Goal: Task Accomplishment & Management: Use online tool/utility

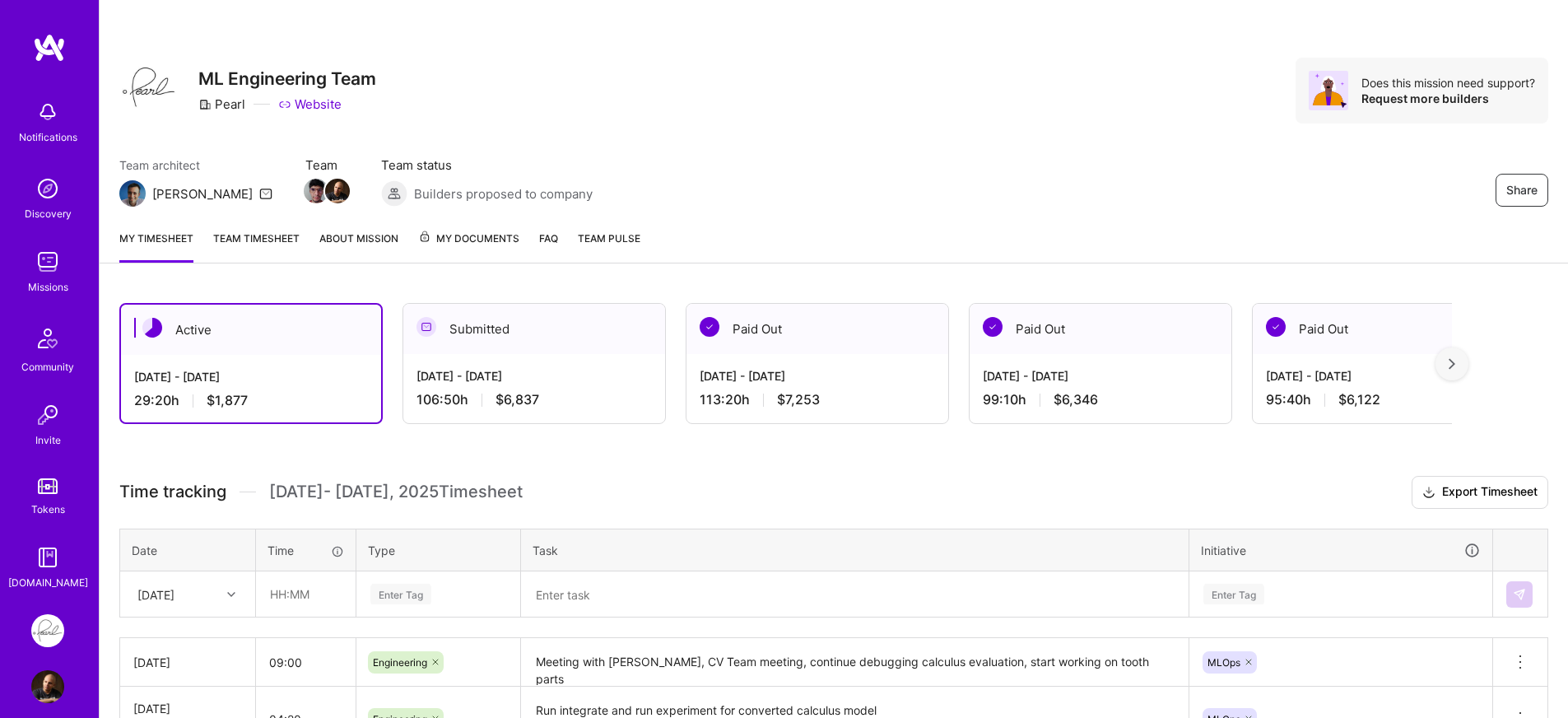
scroll to position [207, 0]
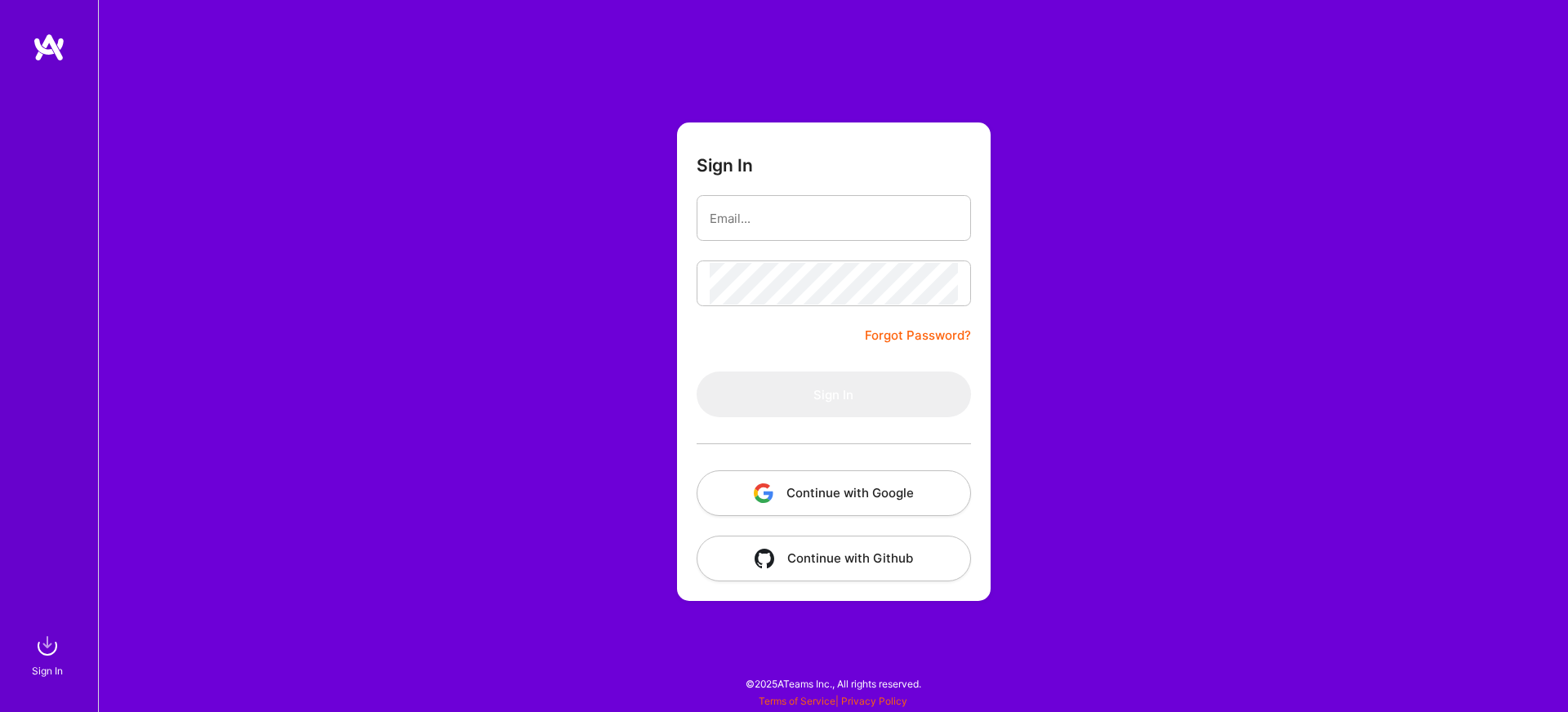
click at [789, 502] on button "Continue with Google" at bounding box center [834, 493] width 274 height 45
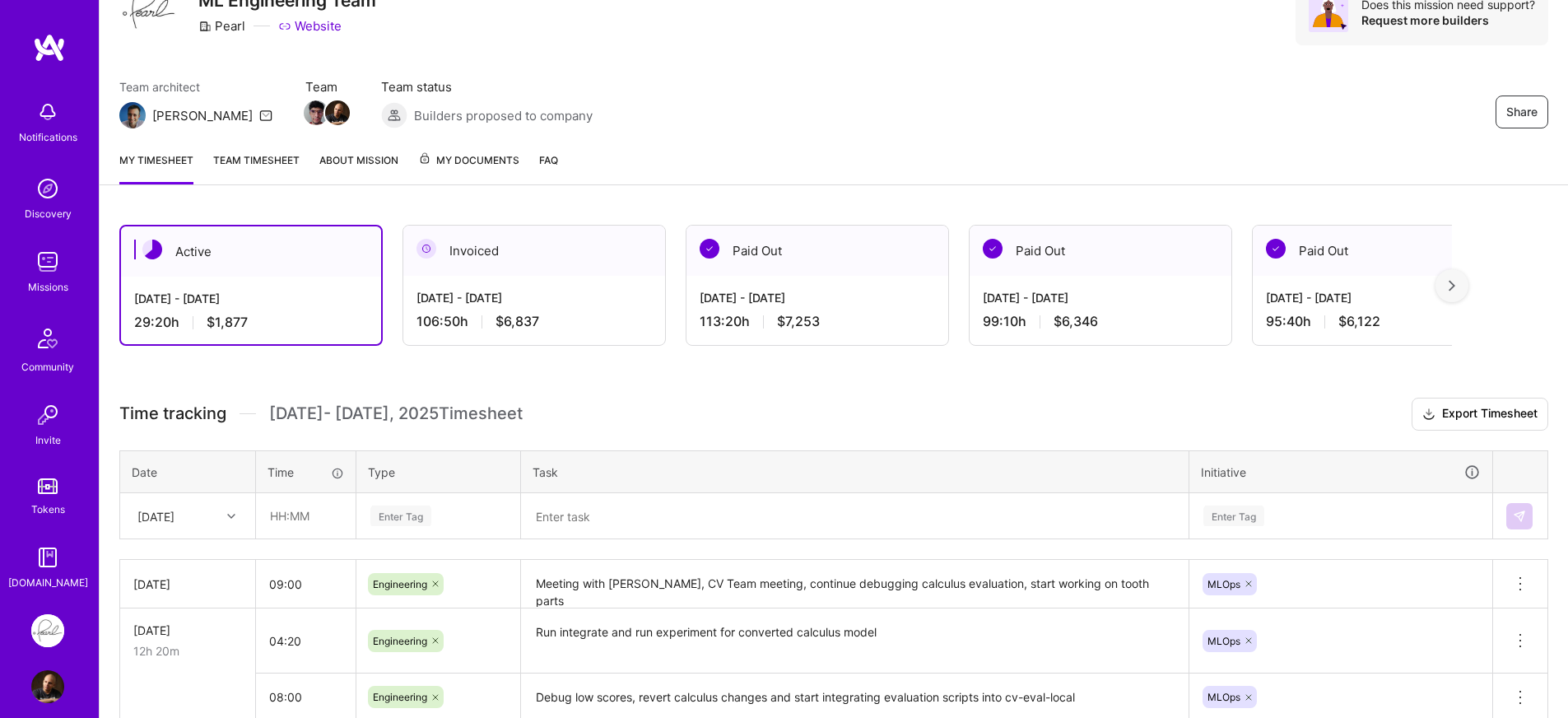
scroll to position [218, 0]
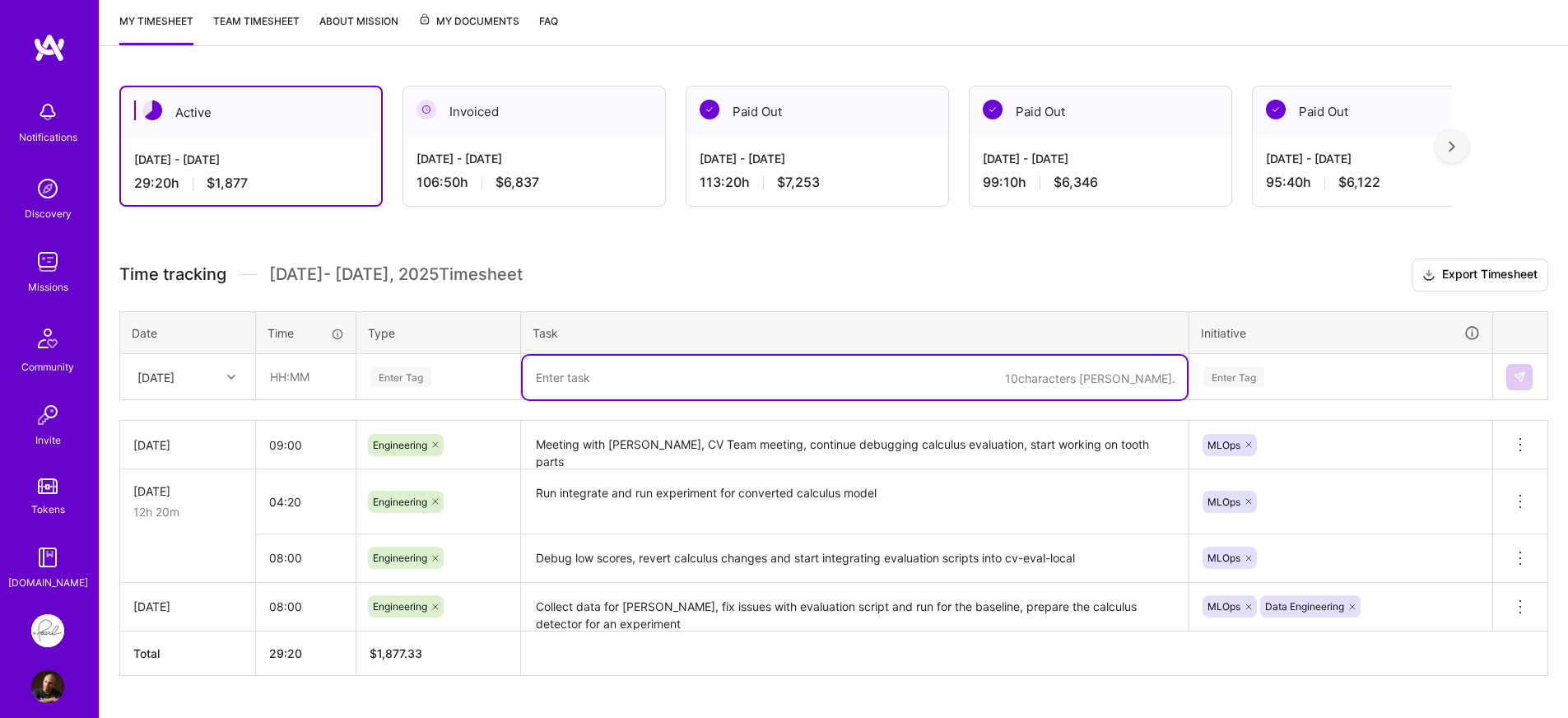
click at [633, 387] on textarea at bounding box center [854, 378] width 664 height 44
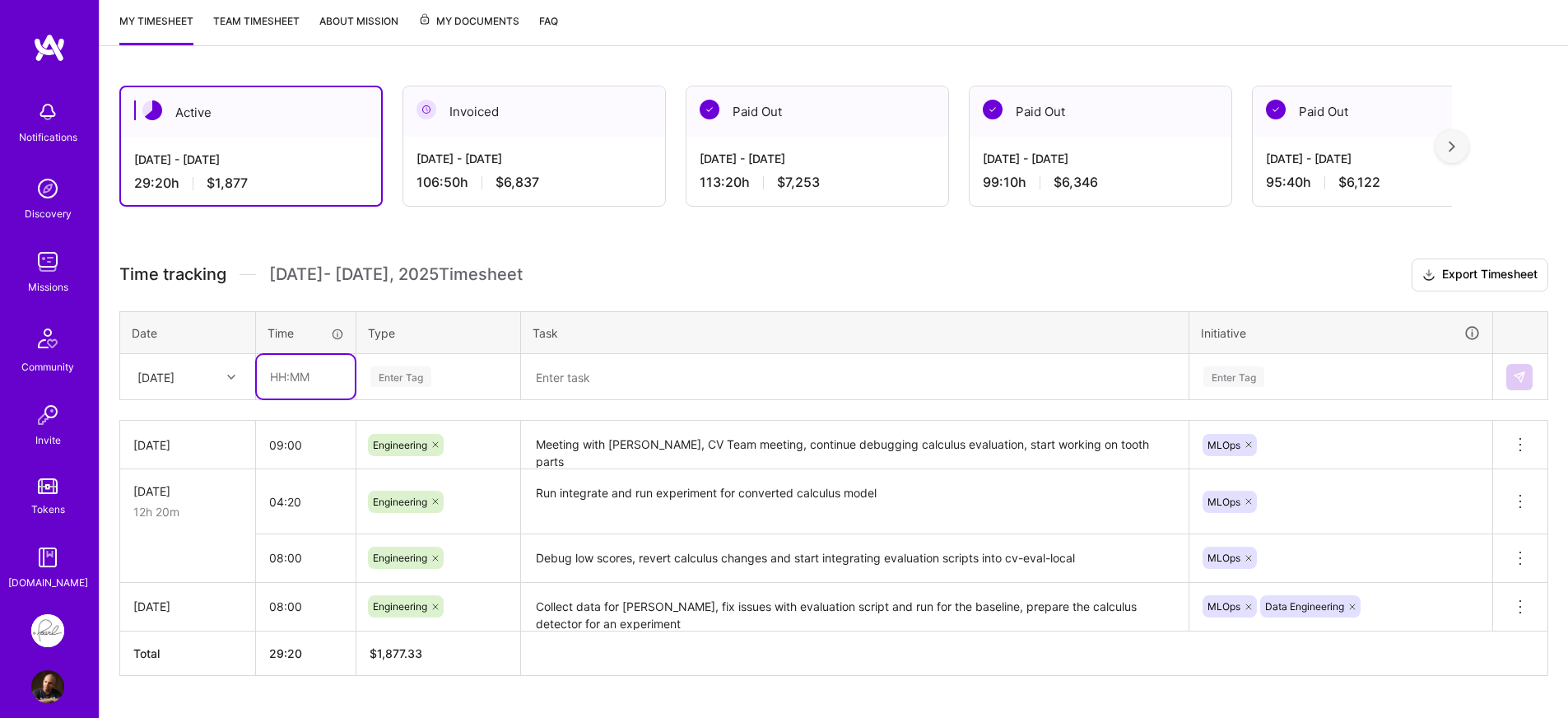
click at [319, 384] on input "text" at bounding box center [305, 377] width 98 height 44
type input "11:10"
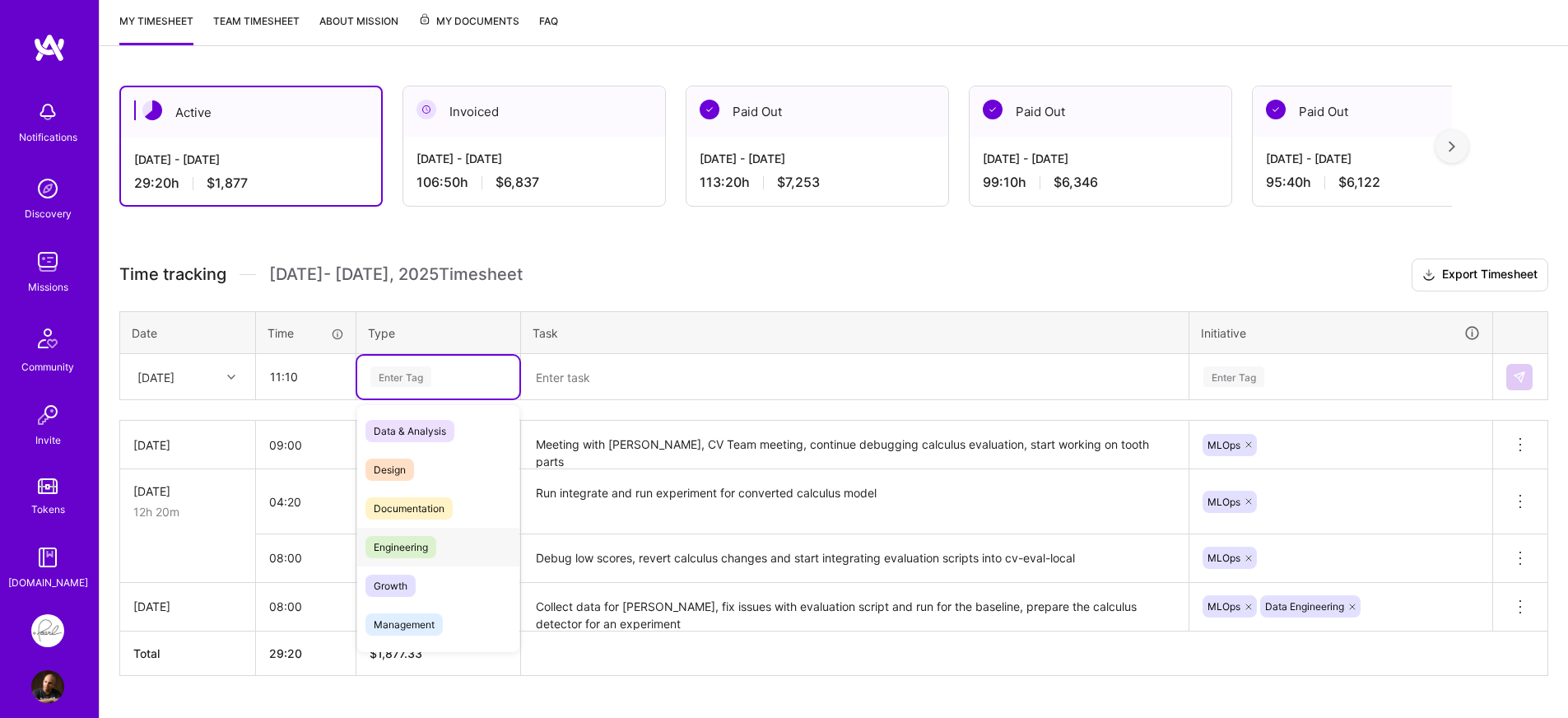
click at [418, 537] on span "Engineering" at bounding box center [401, 546] width 70 height 22
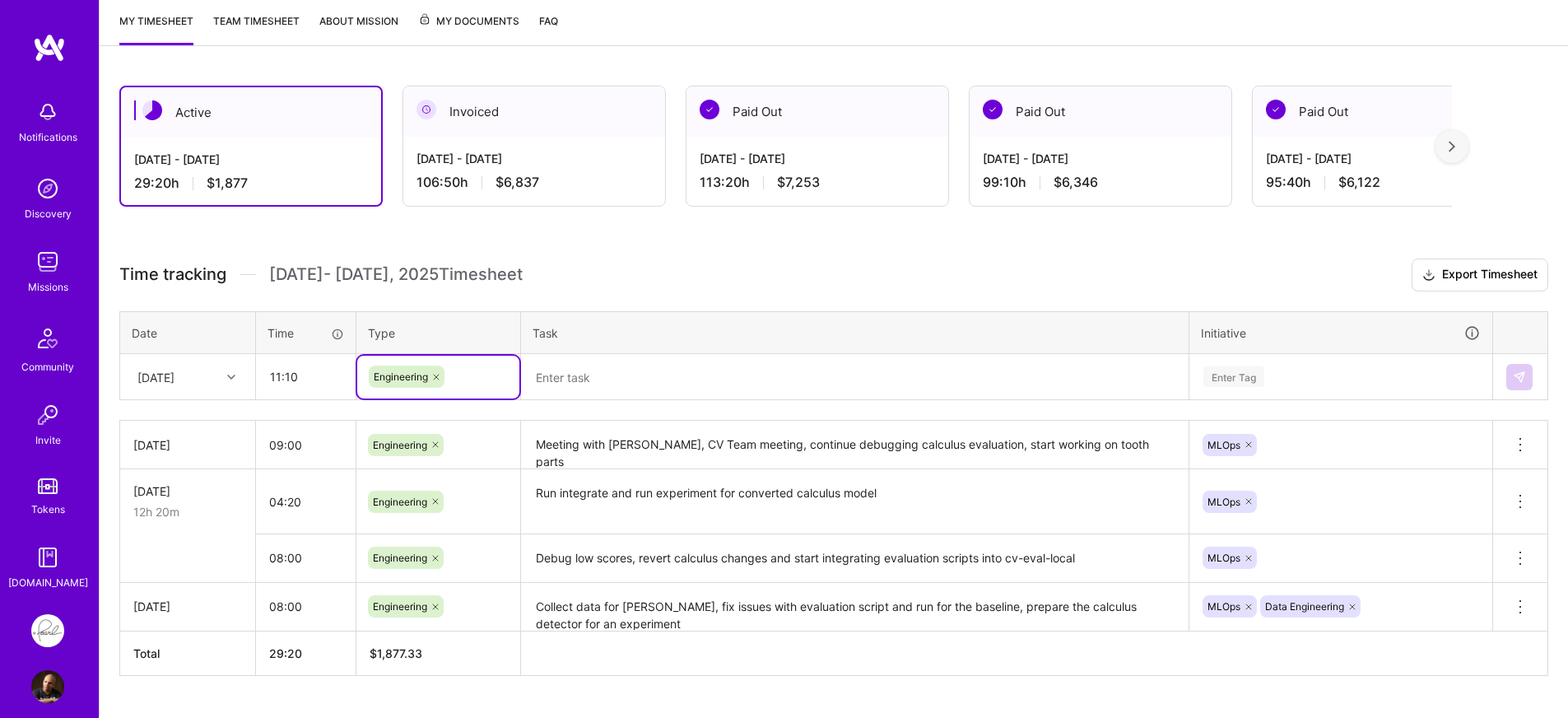
click at [215, 379] on div "[DATE]" at bounding box center [175, 376] width 92 height 27
click at [186, 547] on div "Mon, Oct 6" at bounding box center [187, 545] width 133 height 31
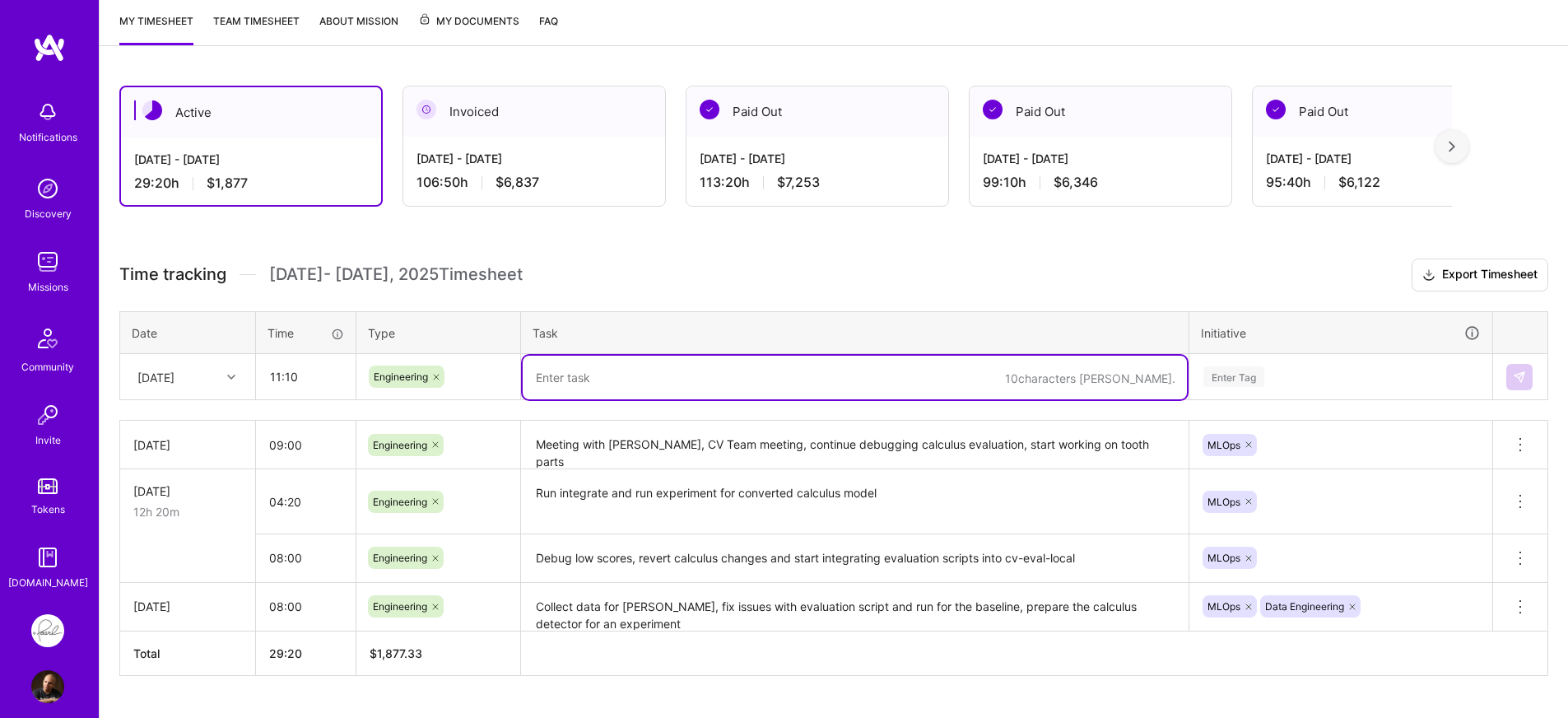
click at [619, 374] on textarea at bounding box center [854, 378] width 664 height 44
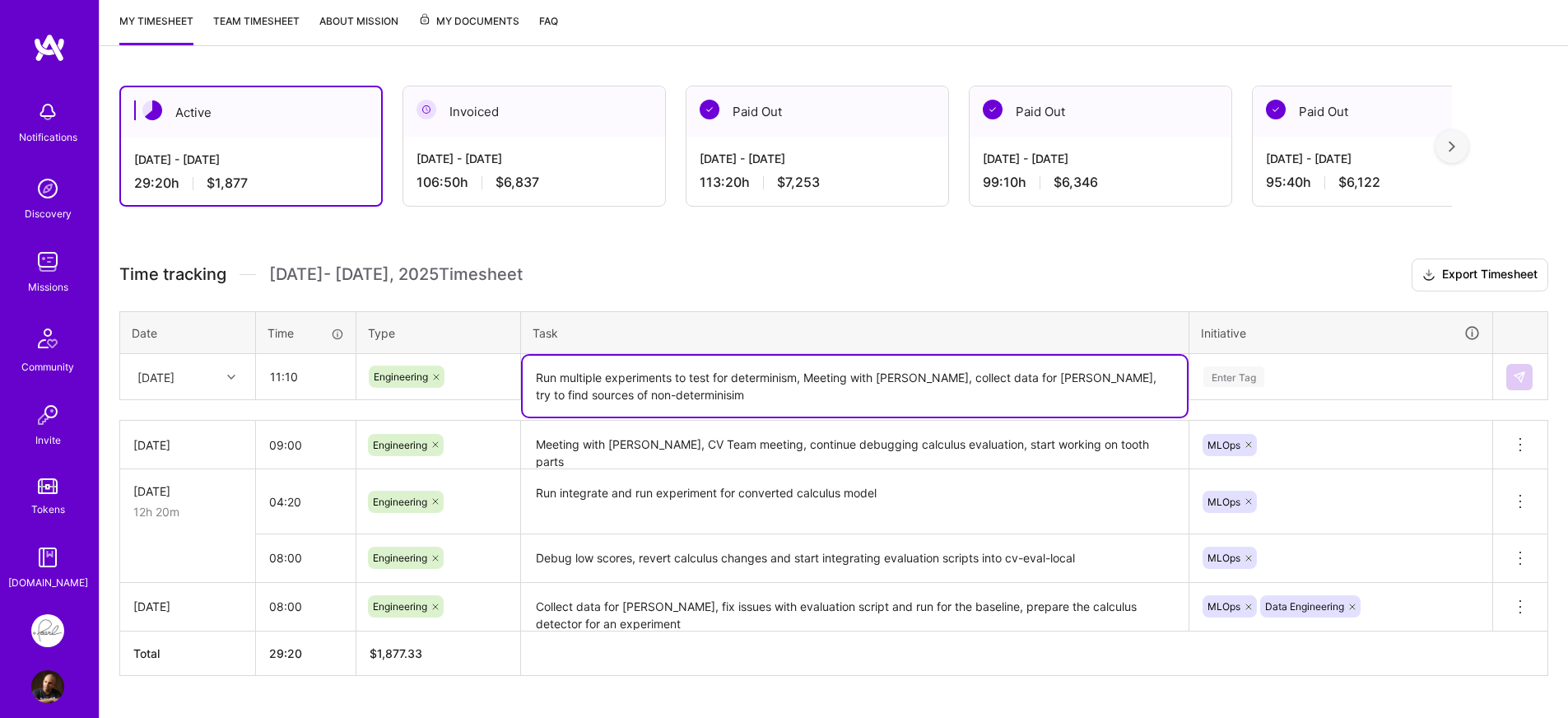
click at [773, 380] on textarea "Run multiple experiments to test for determinism, Meeting with Hippolyte, colle…" at bounding box center [854, 386] width 664 height 61
click at [636, 396] on textarea "Run multiple experiments to test for determinism, Meeting with Hippolyte, colle…" at bounding box center [854, 386] width 664 height 61
paste textarea
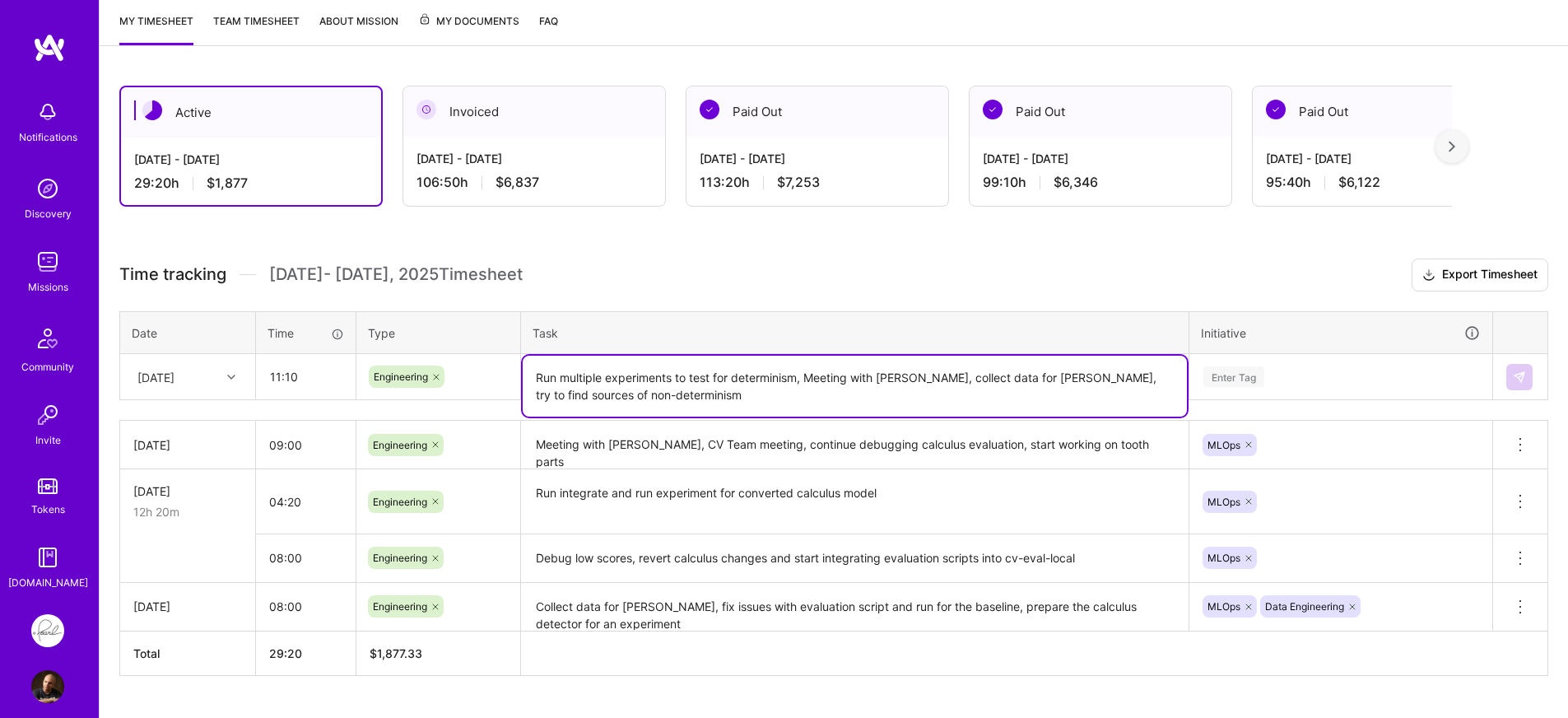
click at [757, 395] on textarea "Run multiple experiments to test for determinism, Meeting with Hippolyte, colle…" at bounding box center [854, 386] width 664 height 61
type textarea "Run multiple experiments to test for determinism, Meeting with Hippolyte, colle…"
click at [1352, 384] on div "Enter Tag" at bounding box center [1341, 377] width 301 height 43
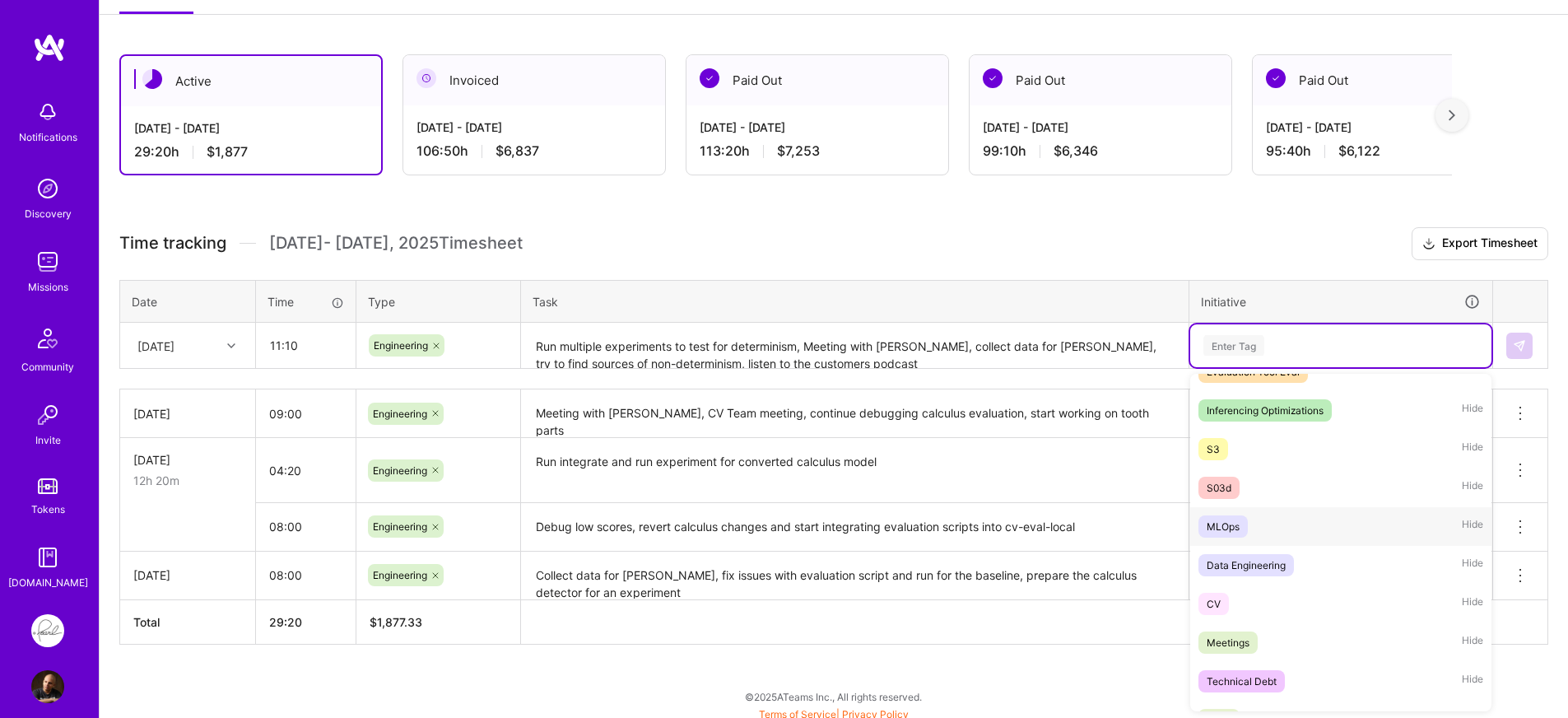
click at [1308, 533] on div "MLOps Hide" at bounding box center [1341, 526] width 301 height 39
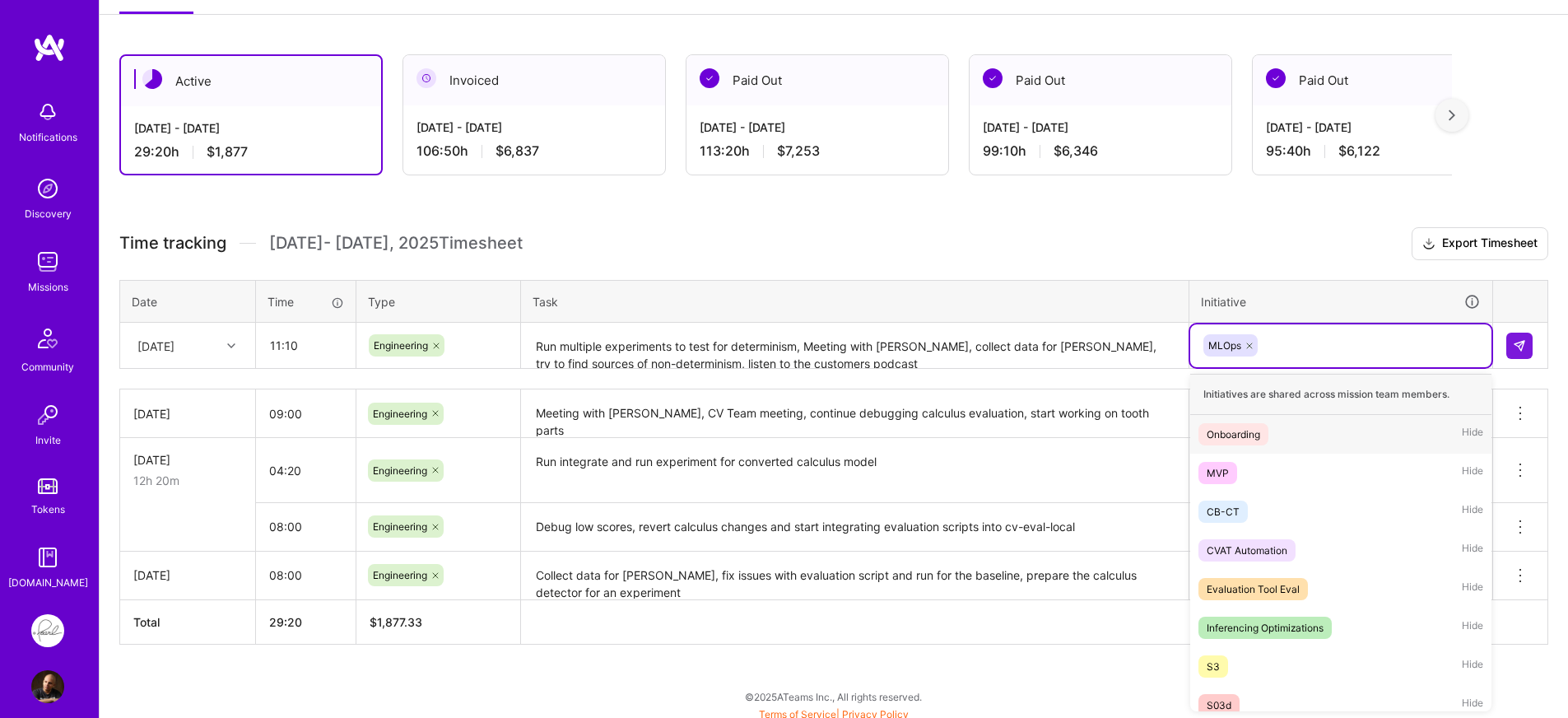
click at [1349, 344] on div "MLOps" at bounding box center [1341, 344] width 278 height 26
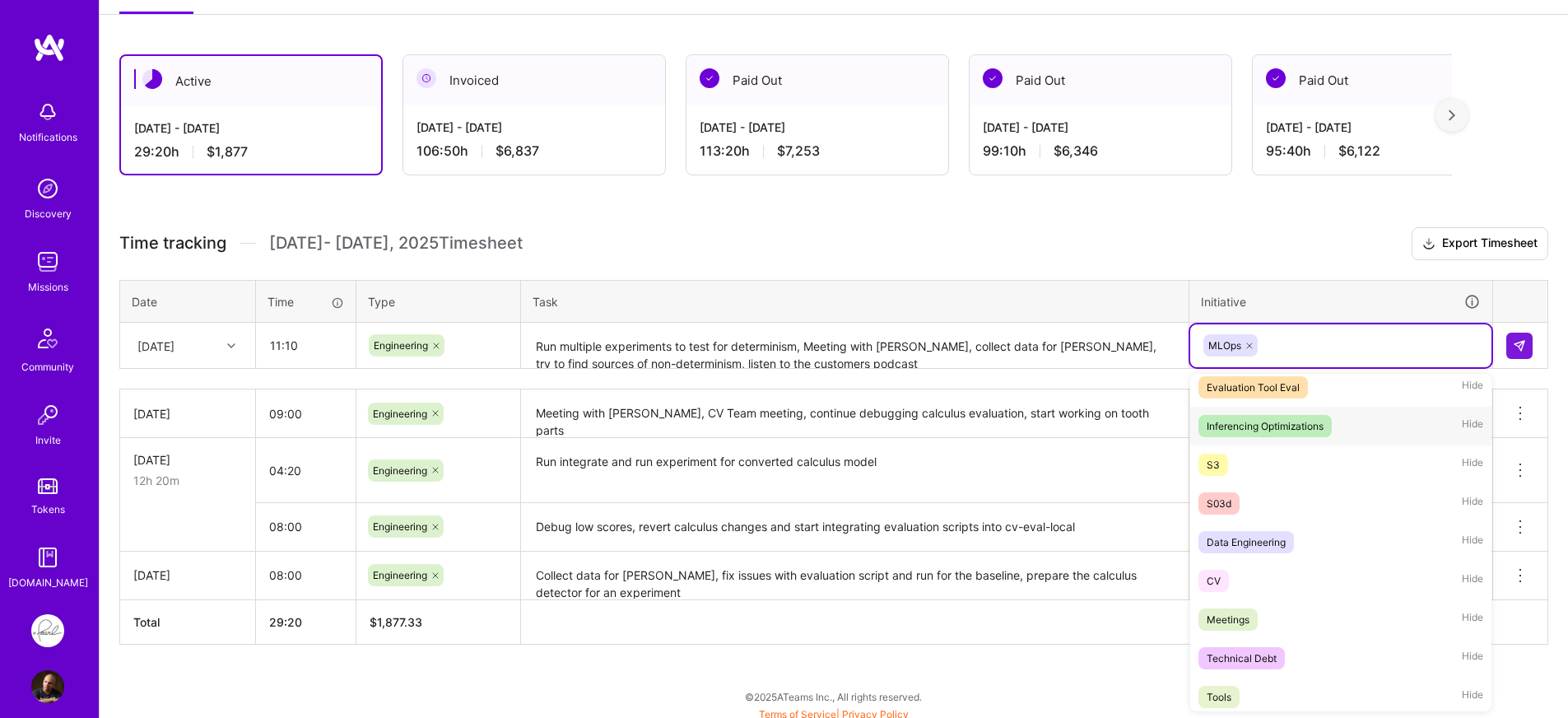
scroll to position [211, 0]
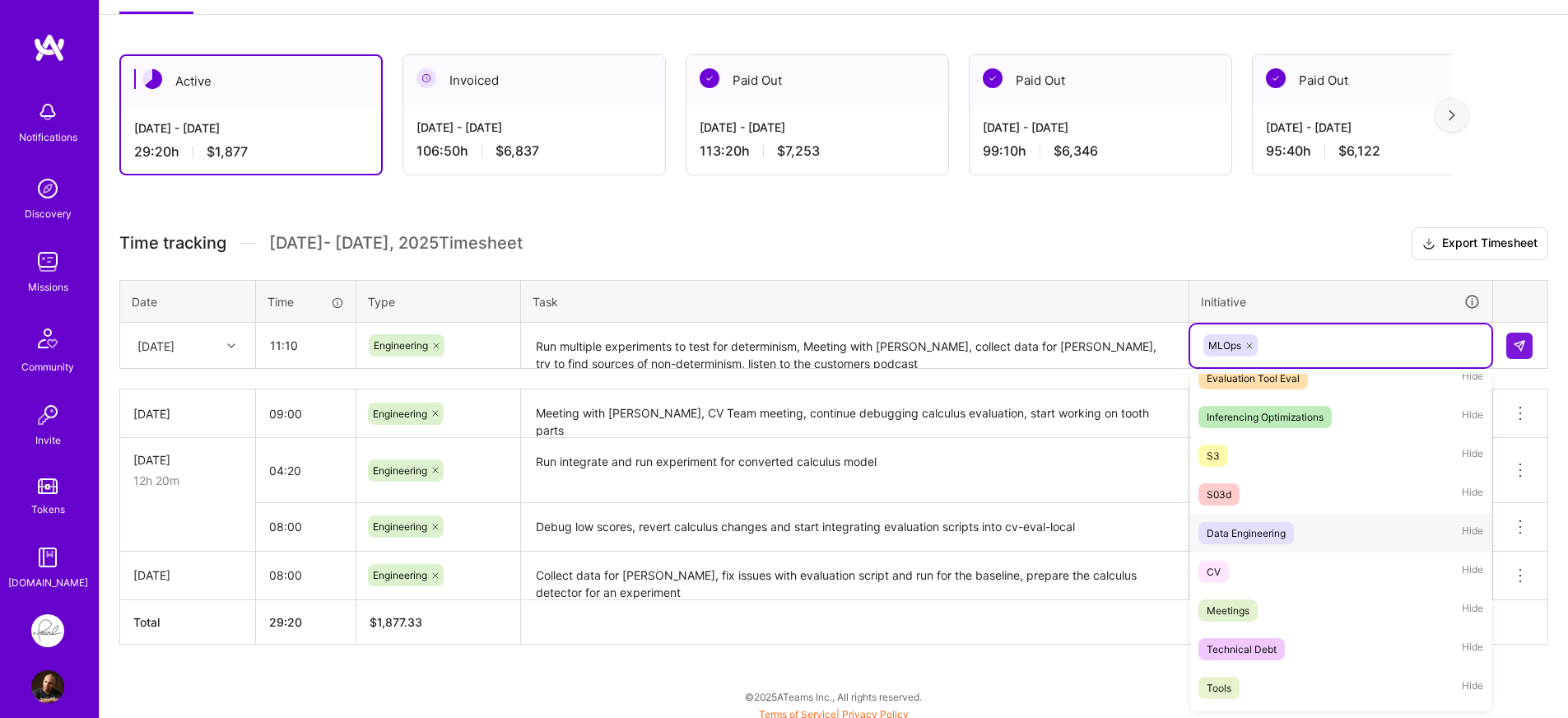
click at [1293, 537] on span "Data Engineering" at bounding box center [1246, 532] width 95 height 22
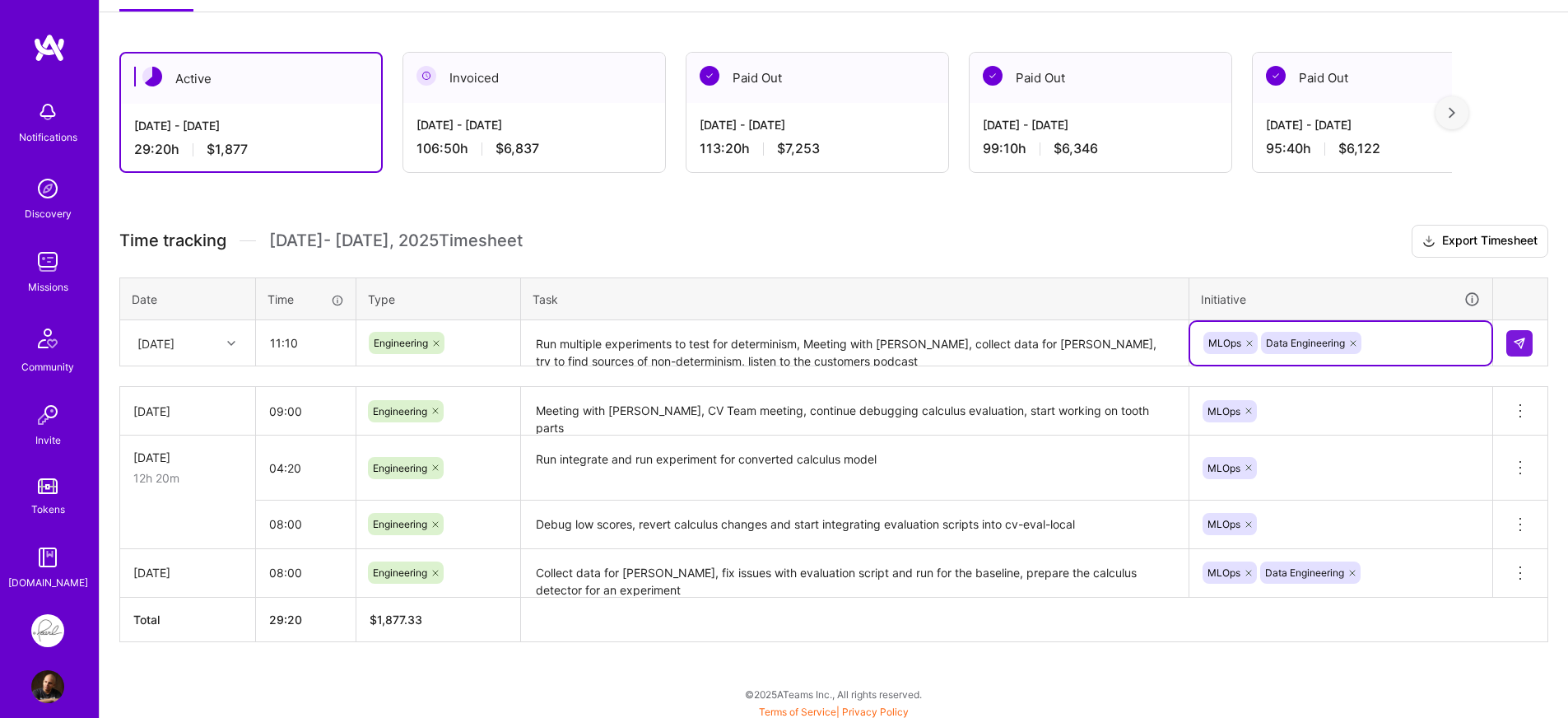
scroll to position [256, 0]
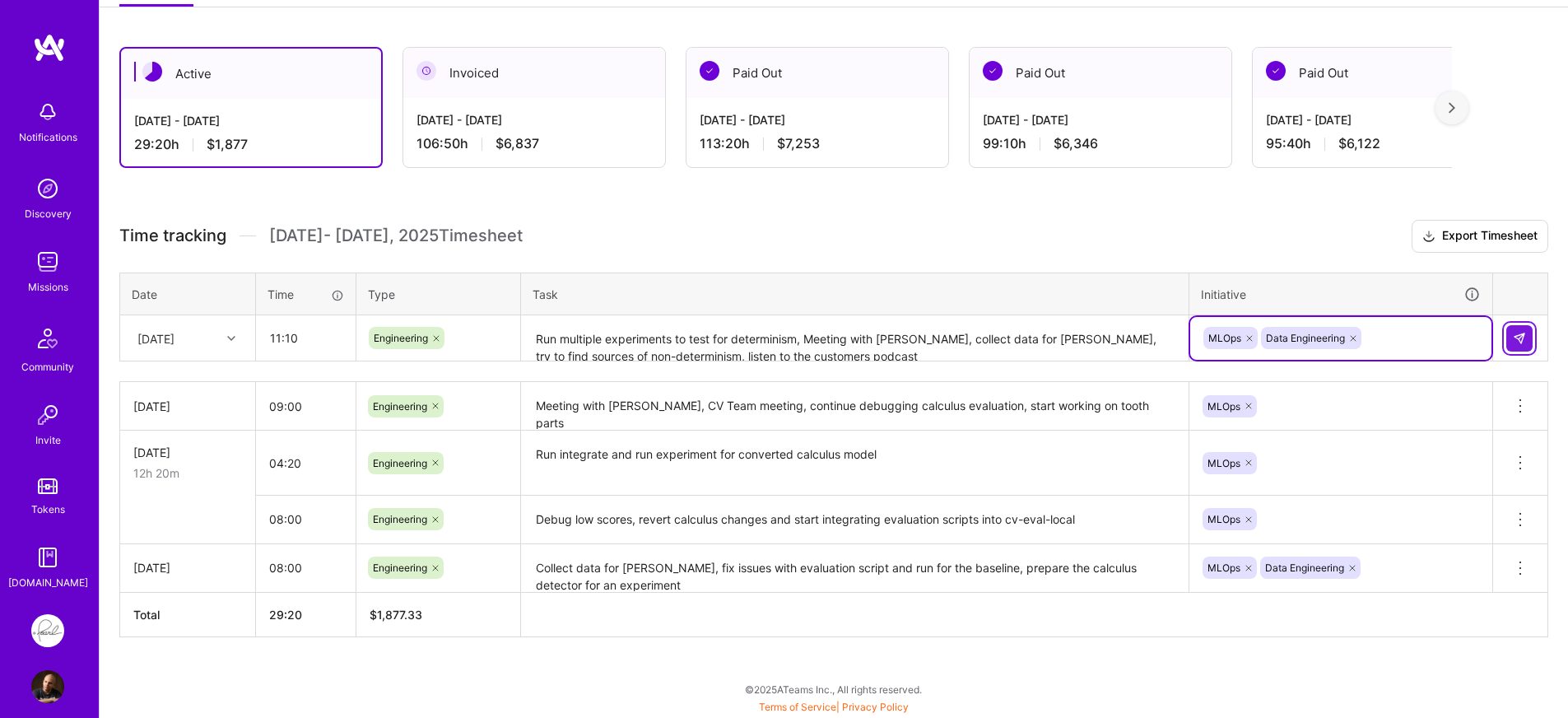
click at [1526, 343] on button at bounding box center [1520, 338] width 26 height 26
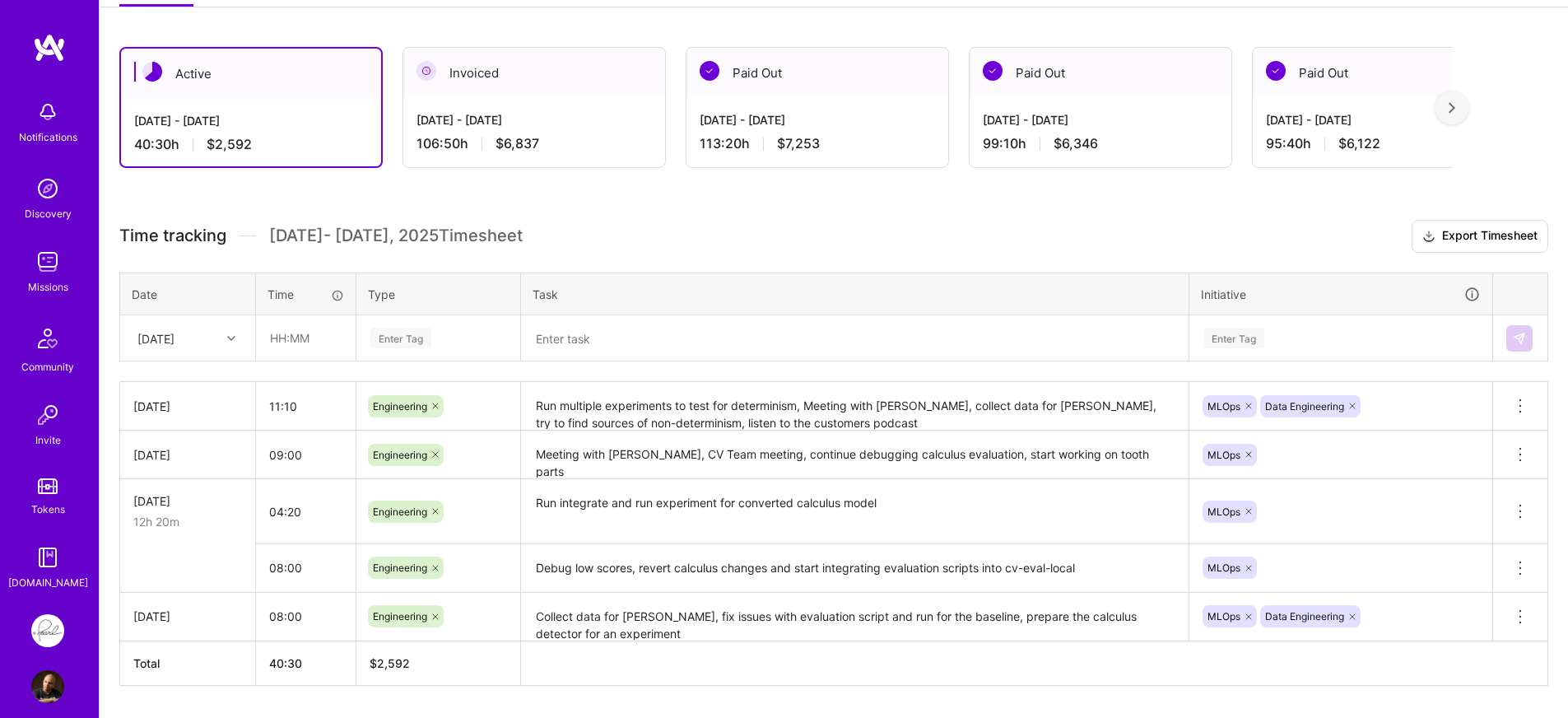
click at [846, 211] on div "Active Oct 1 - Oct 15, 2025 40:30 h $2,592 Invoiced Sep 16 - Sep 30, 2025 106:5…" at bounding box center [833, 396] width 1468 height 739
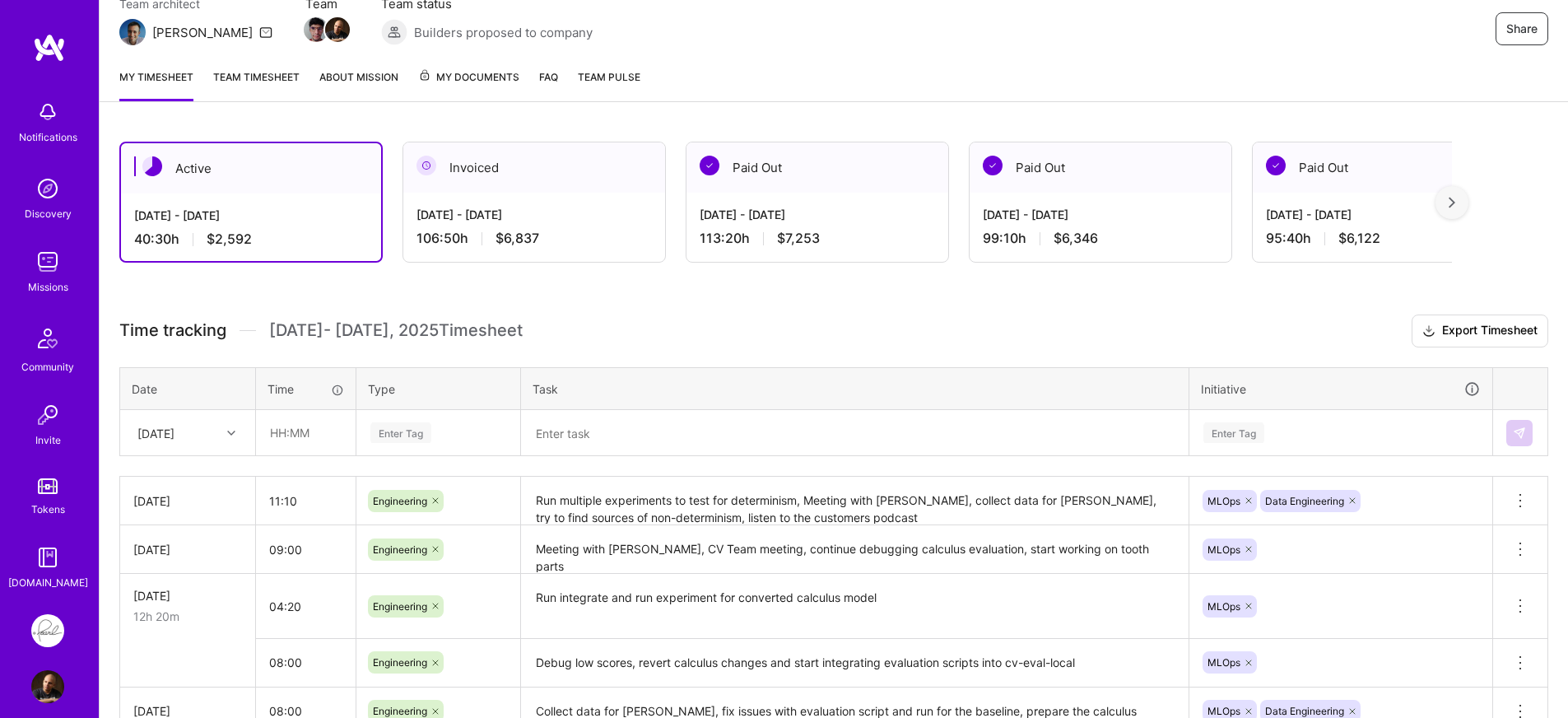
scroll to position [159, 0]
click at [812, 305] on div "Active Oct 1 - Oct 15, 2025 40:30 h $2,592 Invoiced Sep 16 - Sep 30, 2025 106:5…" at bounding box center [833, 492] width 1468 height 739
